Goal: Task Accomplishment & Management: Complete application form

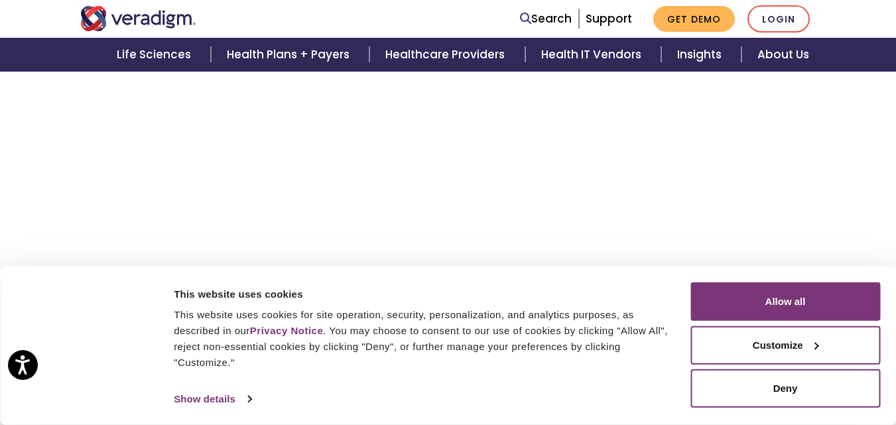
scroll to position [2140, 0]
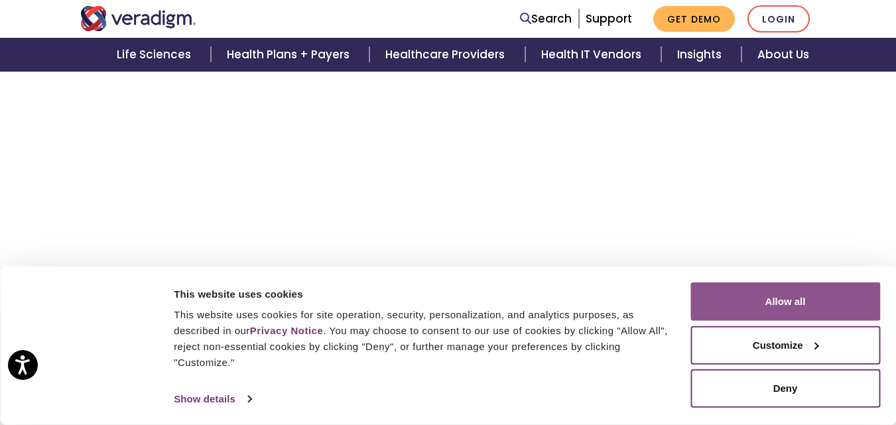
click at [812, 300] on button "Allow all" at bounding box center [785, 301] width 190 height 38
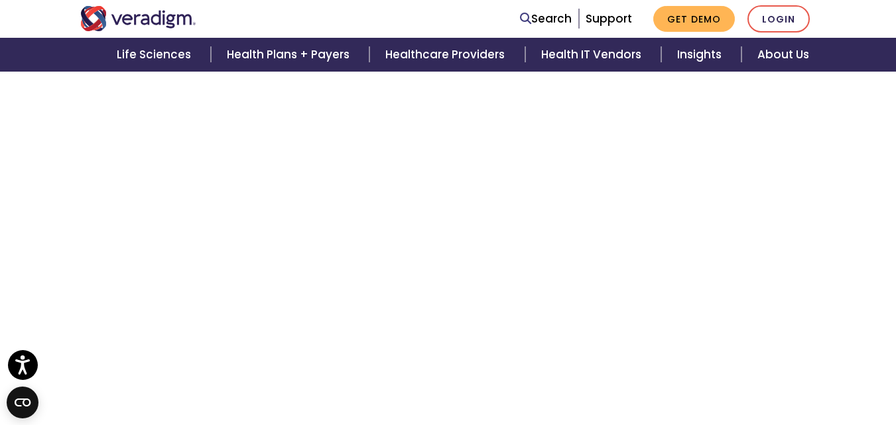
scroll to position [2927, 0]
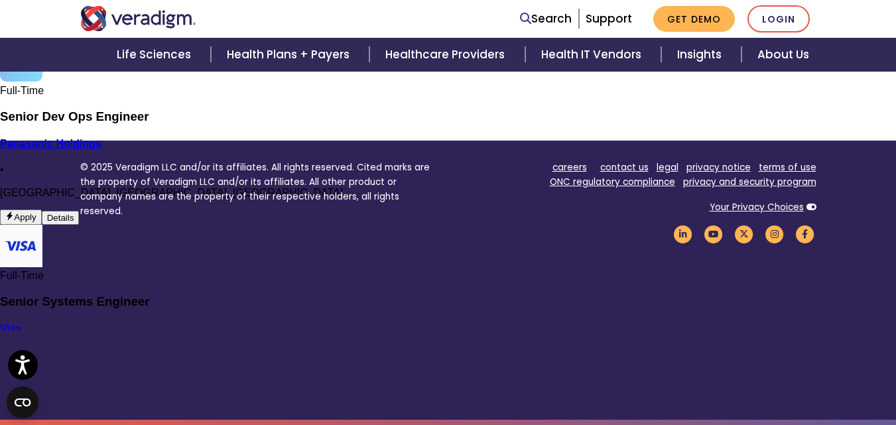
scroll to position [629, 0]
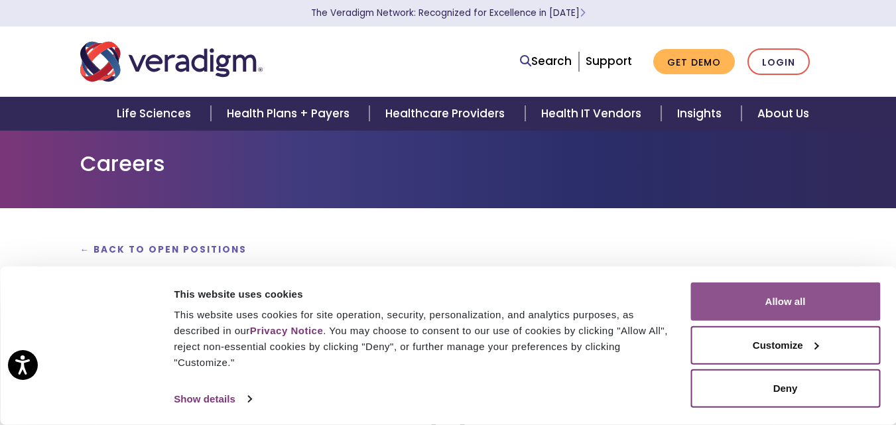
click at [759, 314] on button "Allow all" at bounding box center [785, 301] width 190 height 38
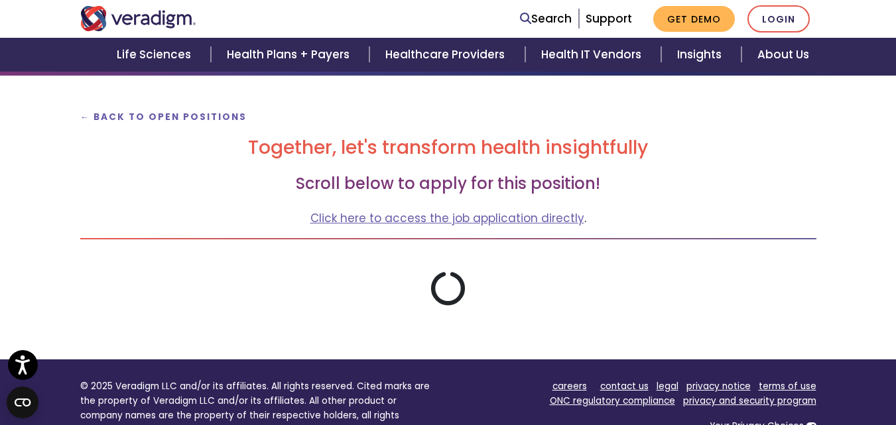
scroll to position [177, 0]
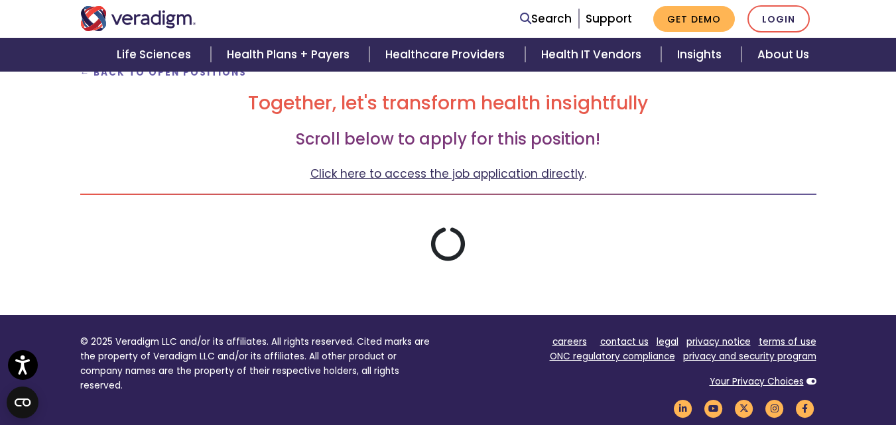
click at [458, 171] on link "Click here to access the job application directly" at bounding box center [447, 174] width 274 height 16
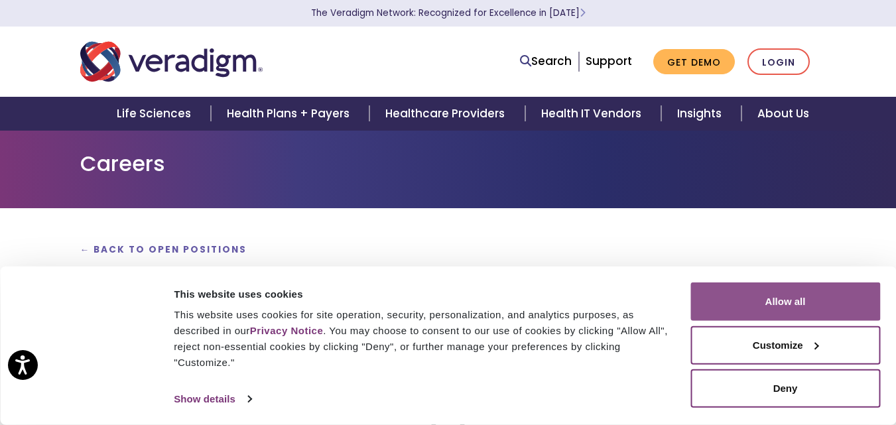
click at [774, 303] on button "Allow all" at bounding box center [785, 301] width 190 height 38
click at [771, 294] on button "Allow all" at bounding box center [785, 301] width 190 height 38
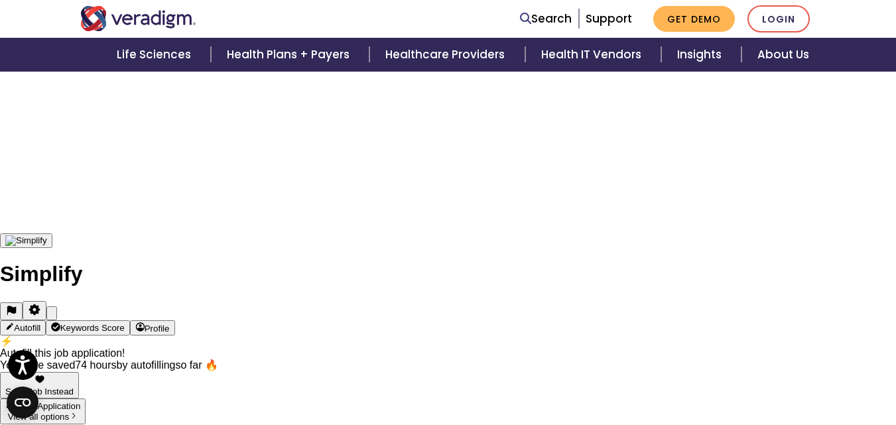
scroll to position [355, 0]
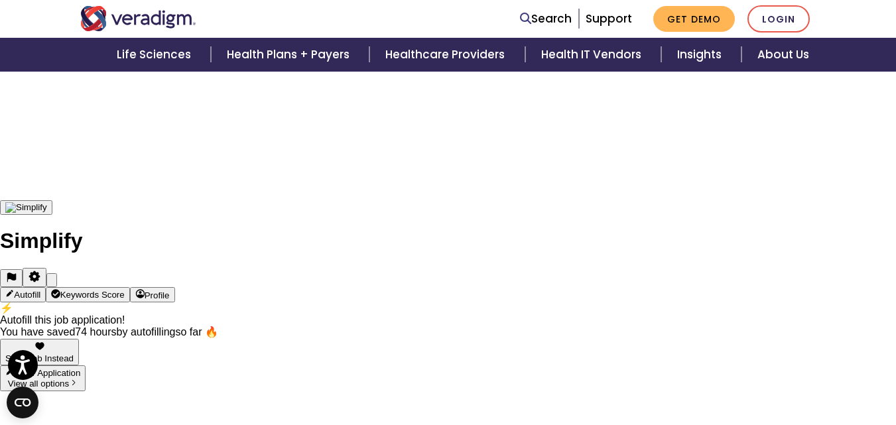
click at [52, 283] on icon "Close fill prompt" at bounding box center [52, 283] width 0 height 0
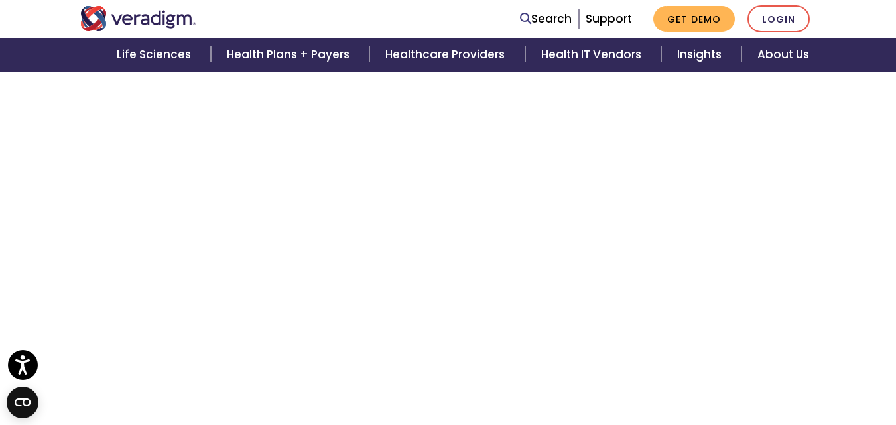
scroll to position [2562, 0]
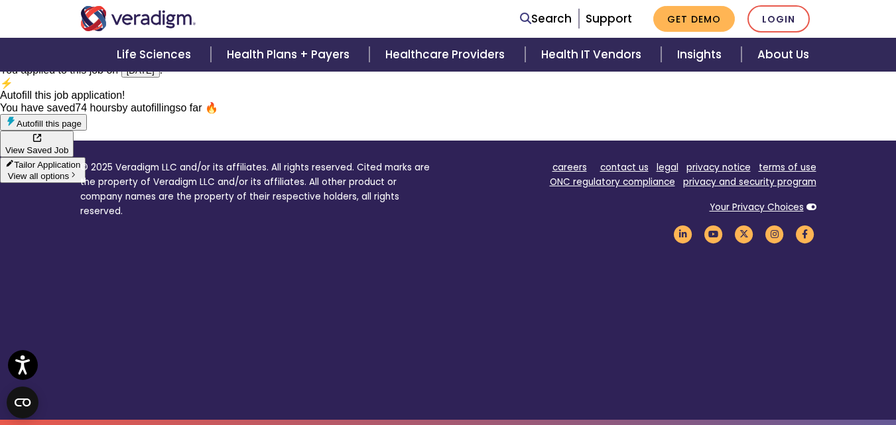
scroll to position [629, 0]
